Goal: Find specific page/section: Find specific page/section

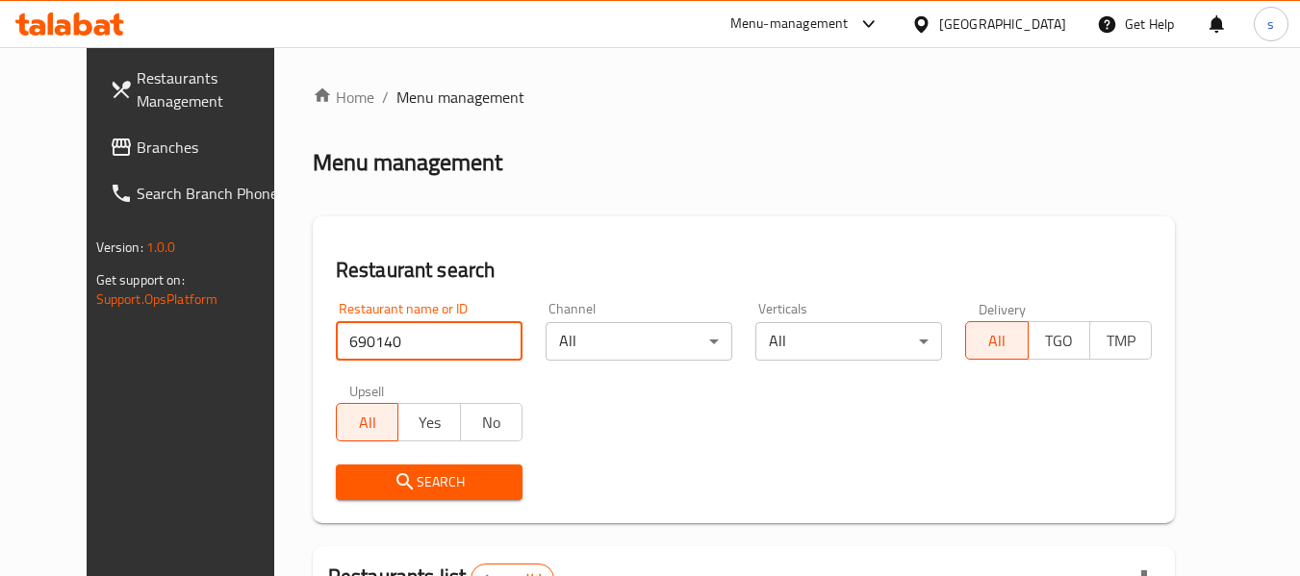
click at [116, 135] on link "Branches" at bounding box center [199, 147] width 210 height 46
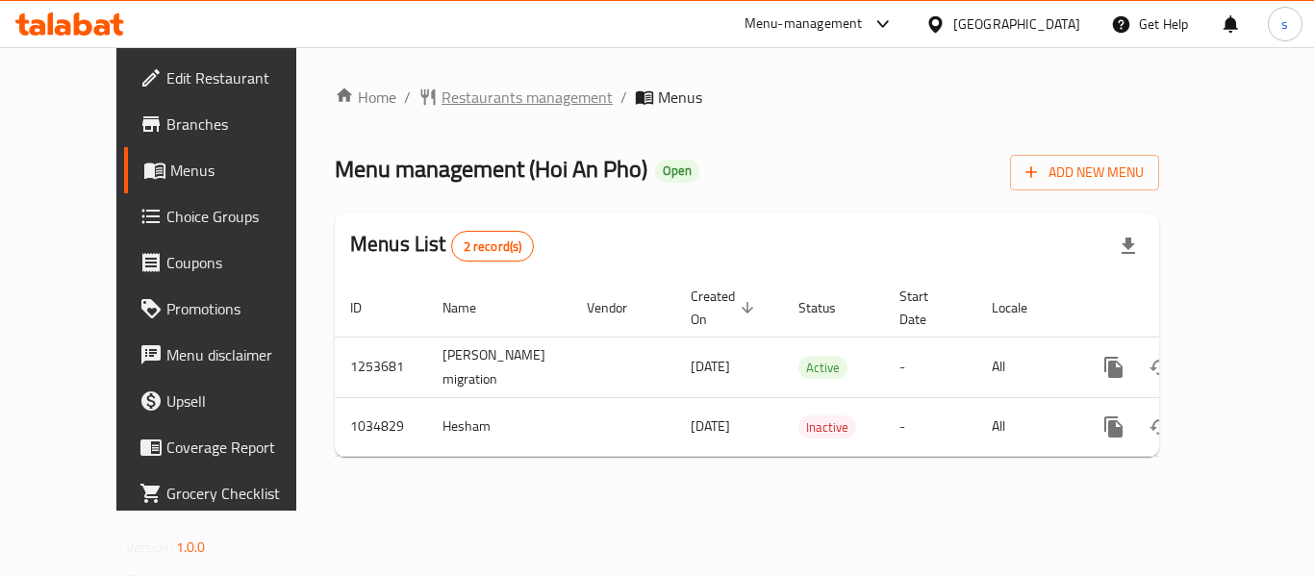
click at [466, 102] on span "Restaurants management" at bounding box center [527, 97] width 171 height 23
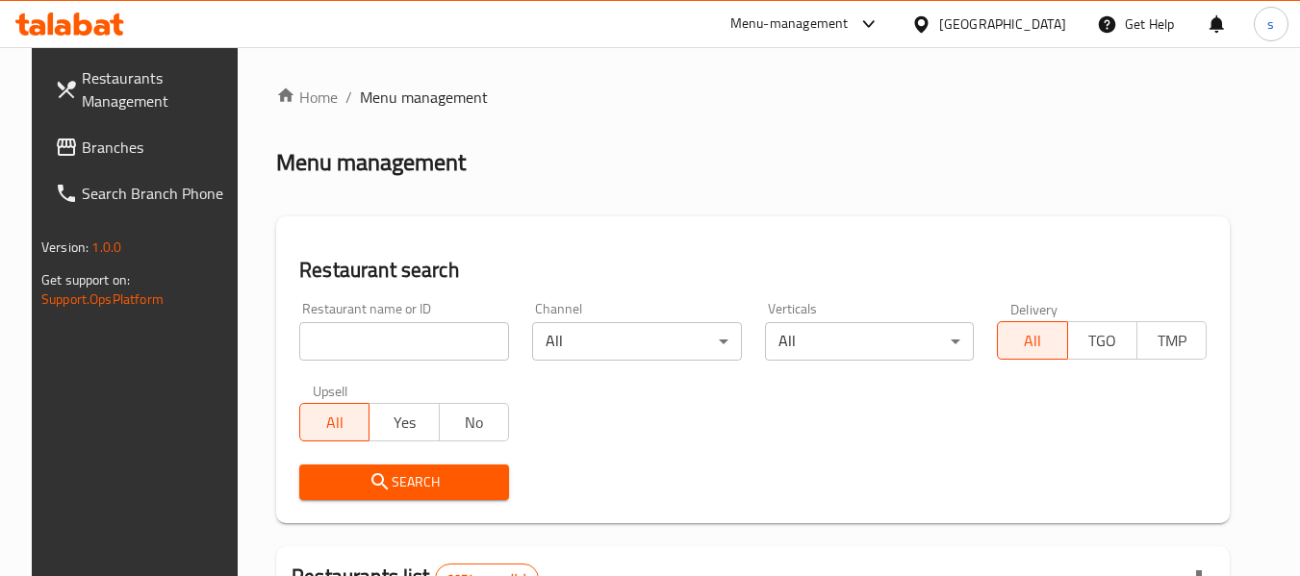
click at [367, 351] on input "search" at bounding box center [404, 341] width 210 height 38
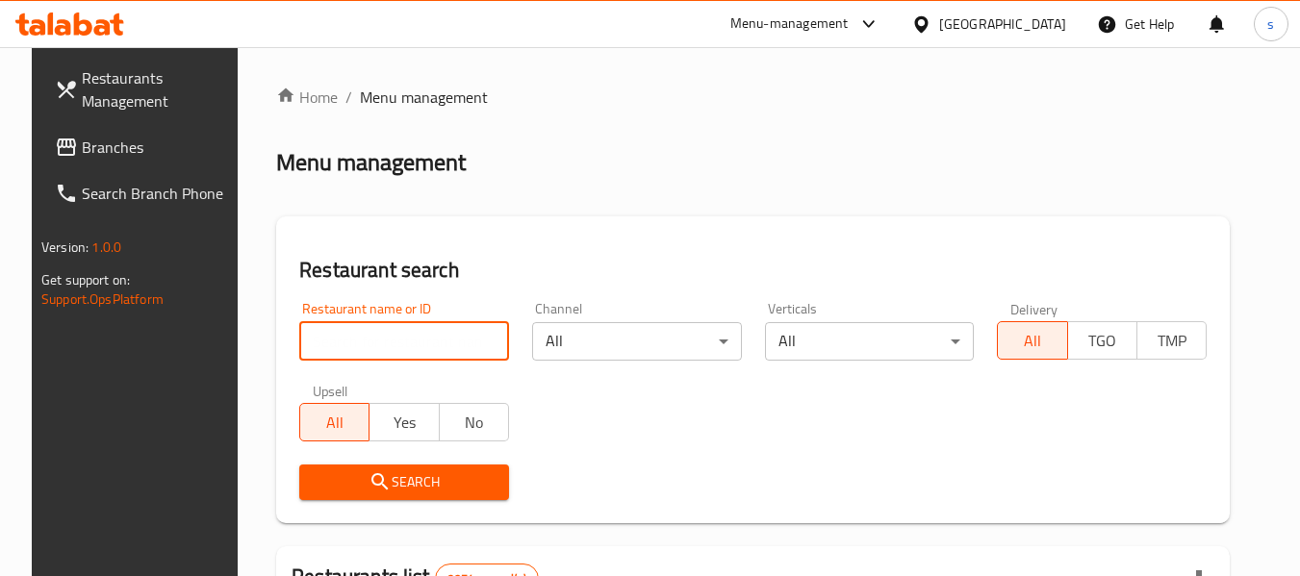
paste input "661589"
type input "661589"
click button "Search" at bounding box center [404, 483] width 210 height 36
